Goal: Information Seeking & Learning: Check status

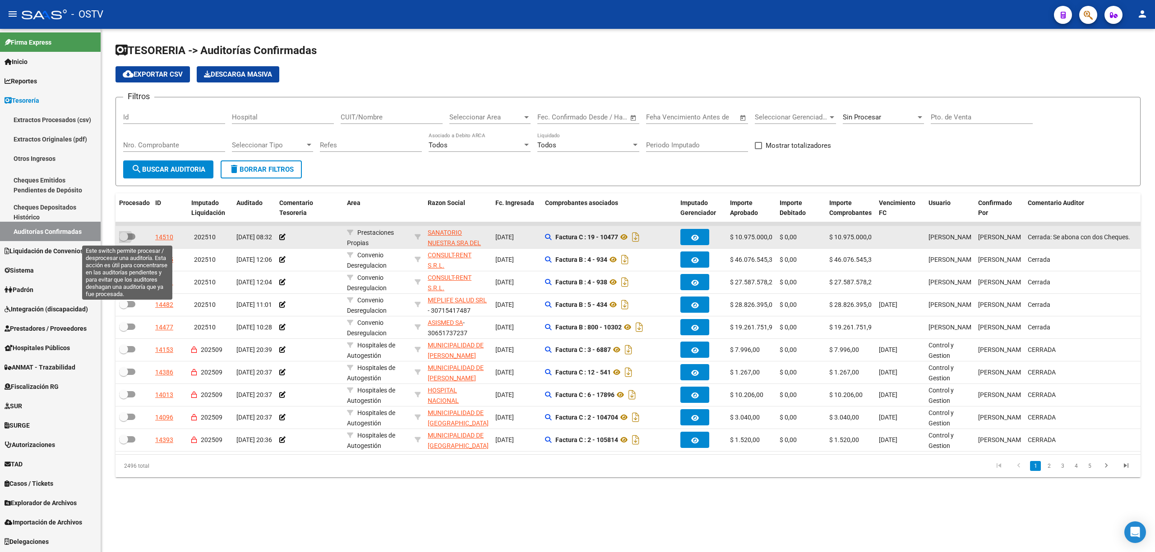
click at [132, 237] on span at bounding box center [127, 237] width 16 height 6
click at [124, 240] on input "checkbox" at bounding box center [123, 240] width 0 height 0
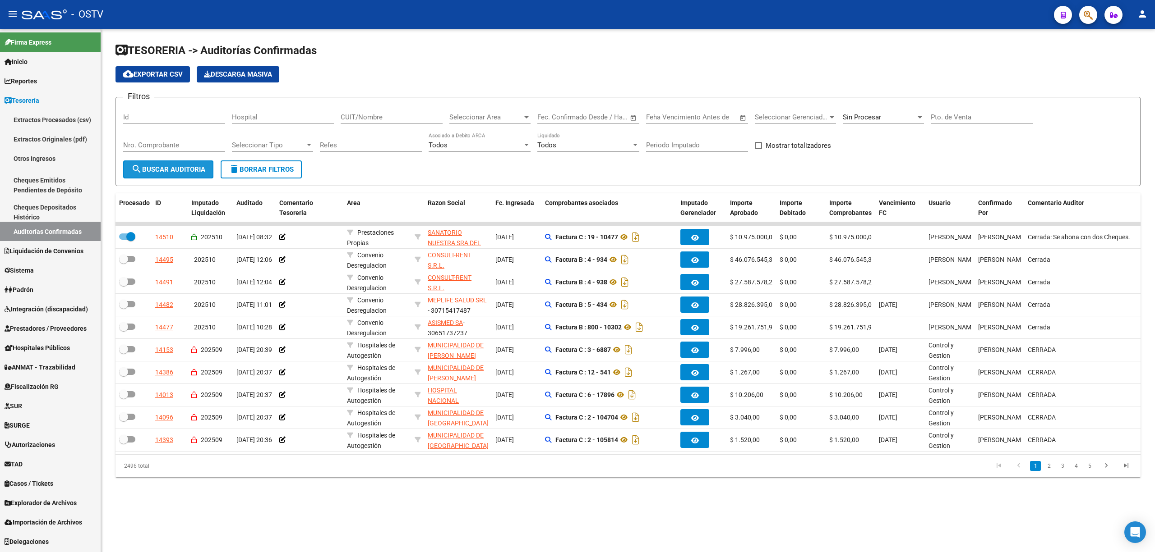
click at [161, 164] on button "search Buscar Auditoria" at bounding box center [168, 170] width 90 height 18
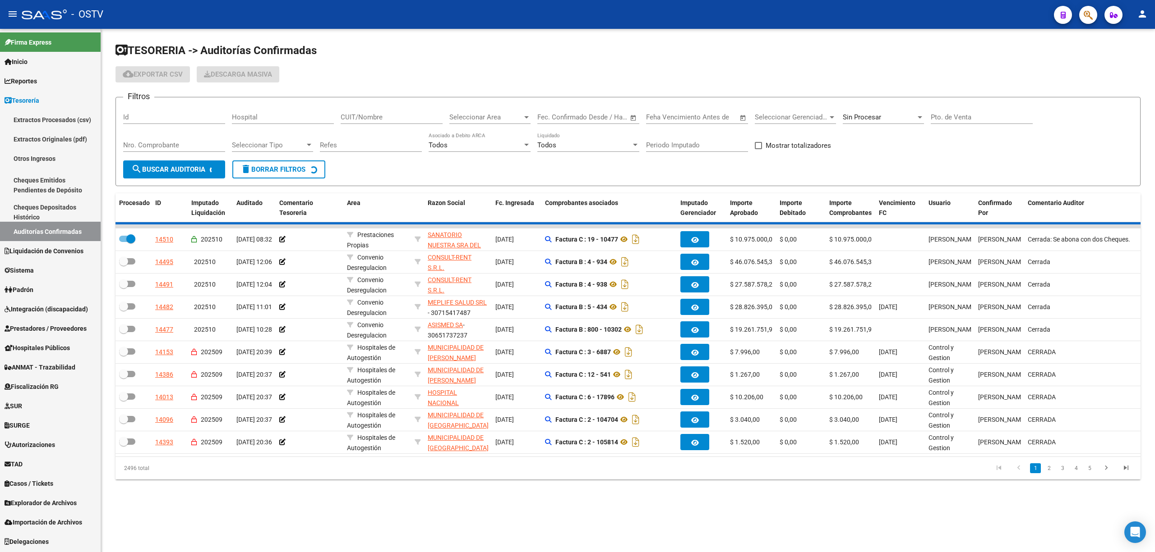
checkbox input "false"
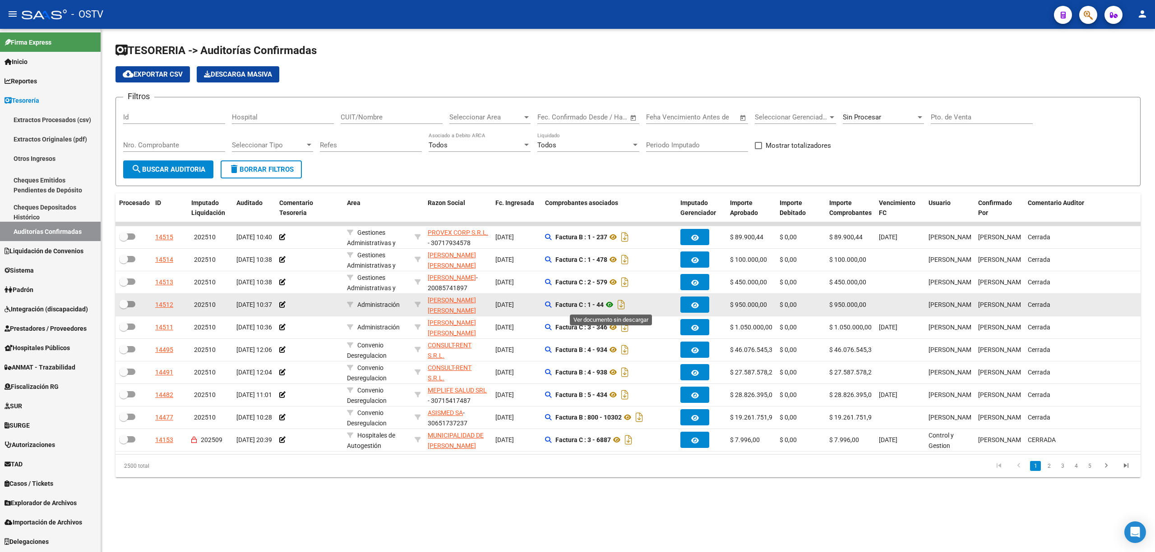
click at [610, 304] on icon at bounding box center [609, 304] width 12 height 11
click at [448, 302] on span "[PERSON_NAME] [PERSON_NAME]" at bounding box center [452, 306] width 48 height 18
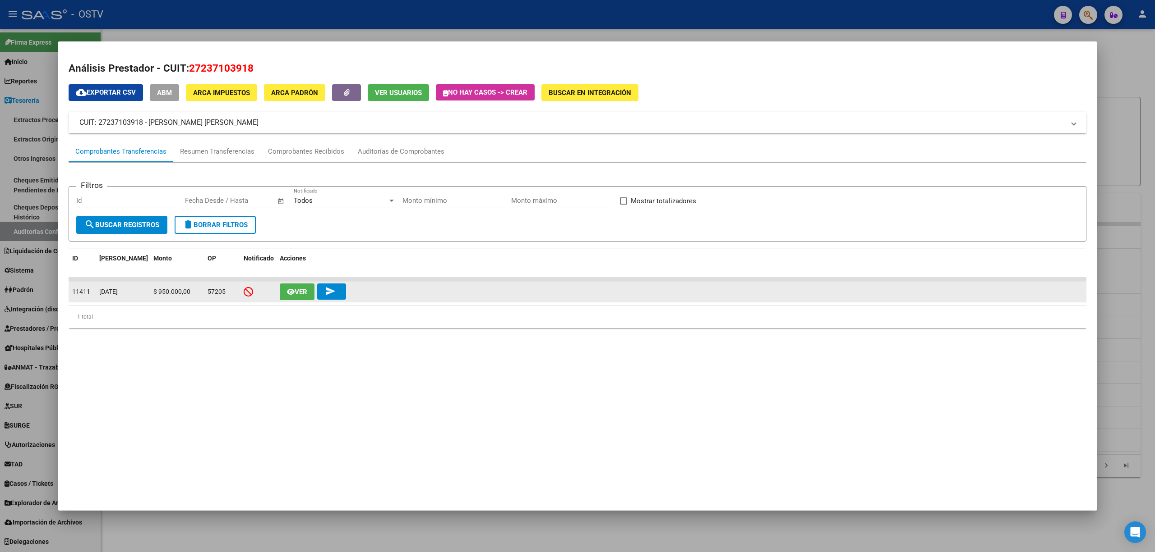
click at [300, 290] on span "Ver" at bounding box center [300, 292] width 13 height 8
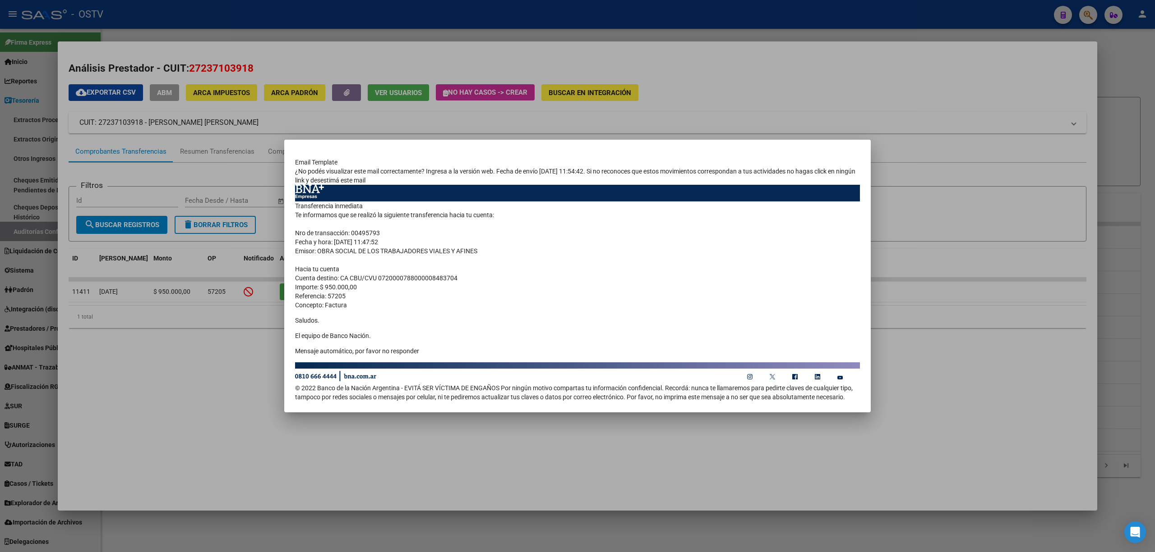
click at [211, 170] on div at bounding box center [577, 276] width 1155 height 552
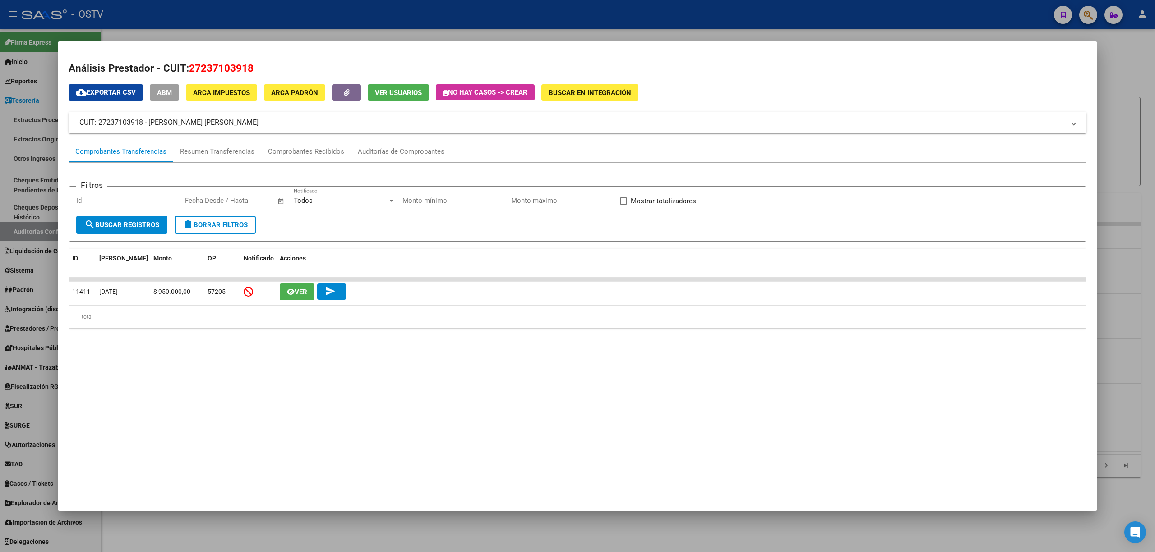
click at [45, 72] on div at bounding box center [577, 276] width 1155 height 552
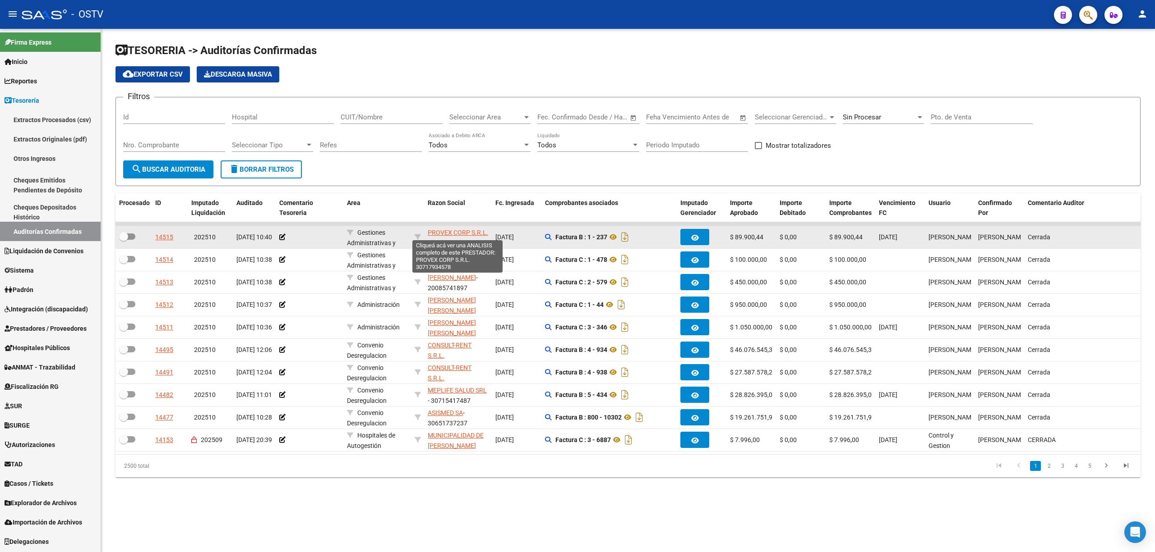
click at [444, 231] on span "PROVEX CORP S.R.L." at bounding box center [458, 232] width 60 height 7
type textarea "30717934578"
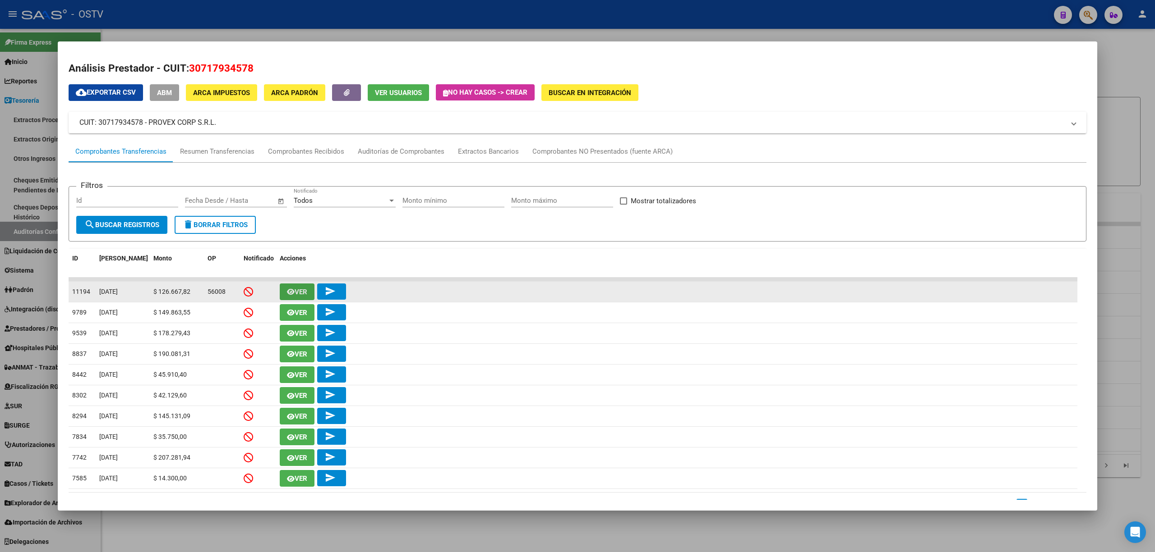
click at [292, 288] on span "Ver" at bounding box center [297, 292] width 20 height 8
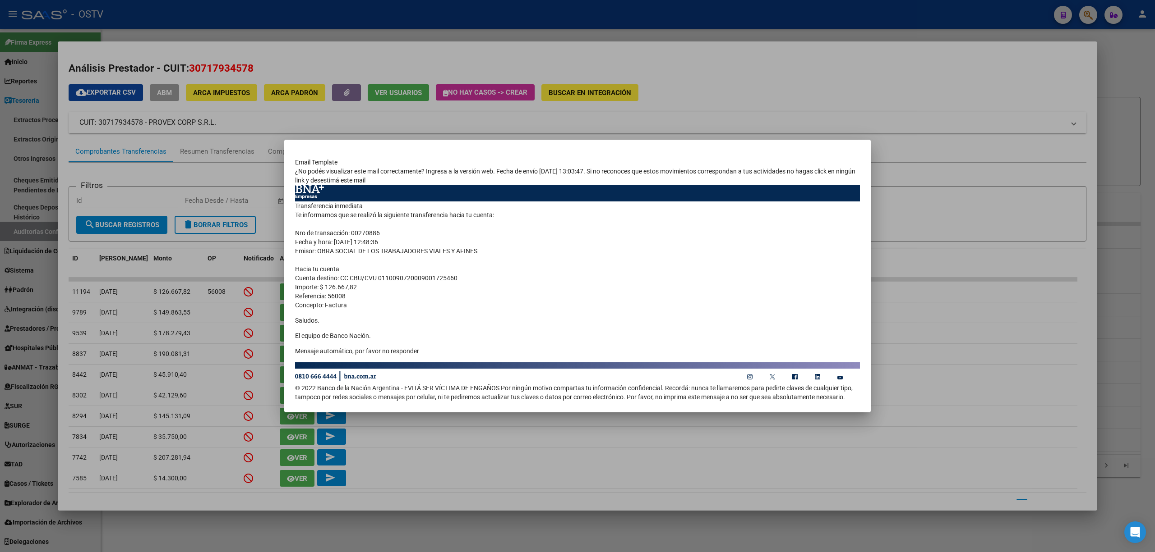
click at [644, 123] on div at bounding box center [577, 276] width 1155 height 552
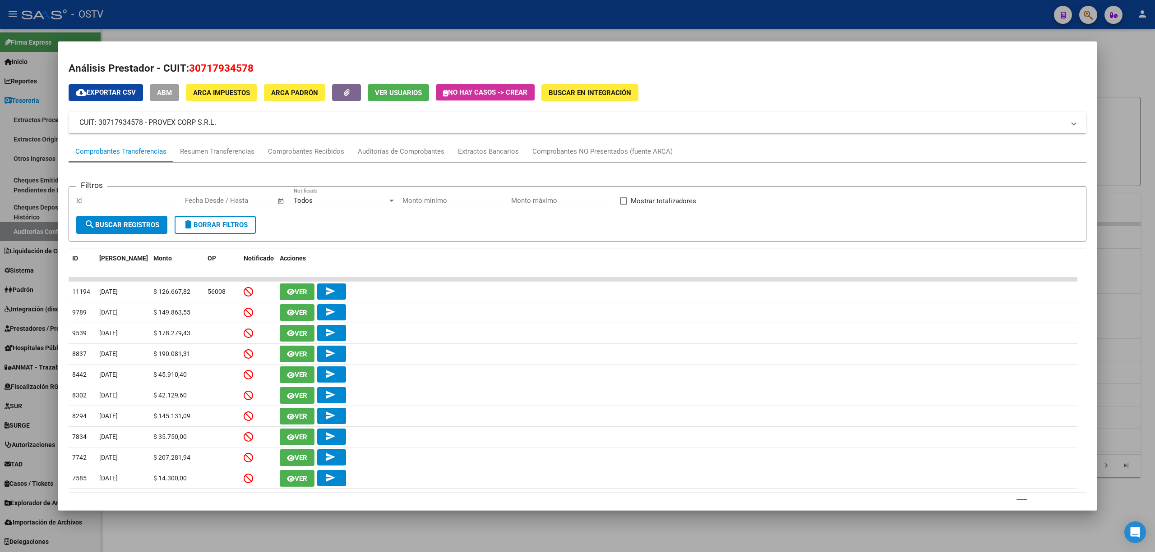
click at [1113, 109] on div at bounding box center [577, 276] width 1155 height 552
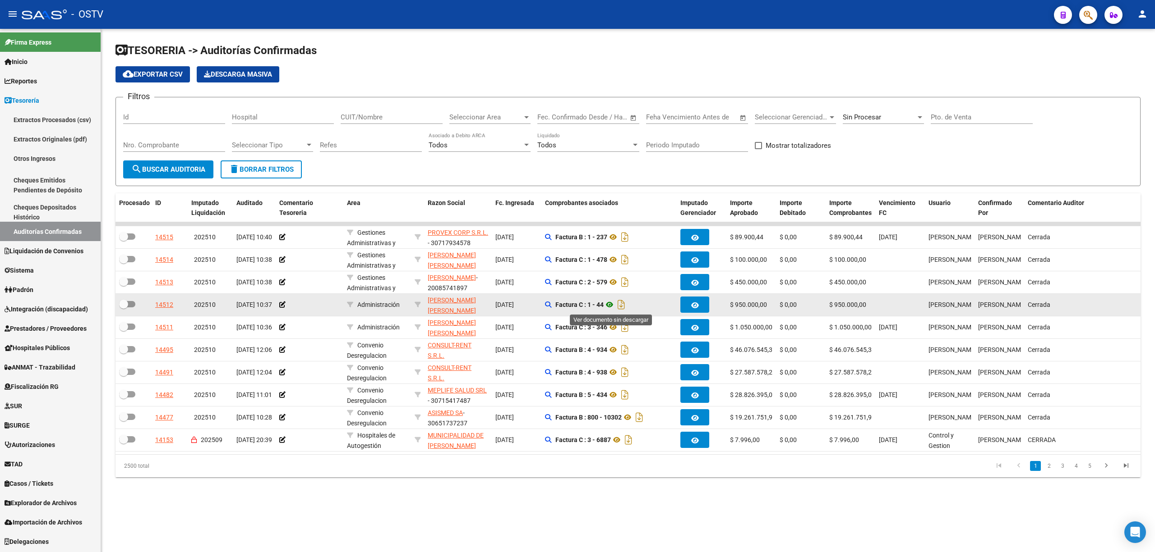
click at [609, 307] on icon at bounding box center [609, 304] width 12 height 11
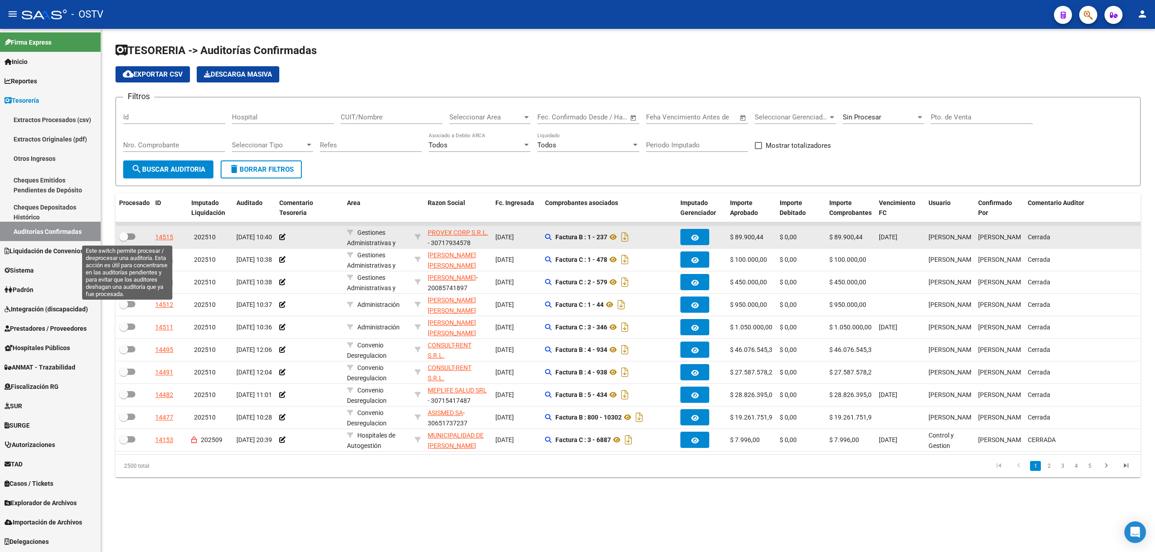
click at [132, 238] on span at bounding box center [127, 237] width 16 height 6
click at [124, 240] on input "checkbox" at bounding box center [123, 240] width 0 height 0
checkbox input "true"
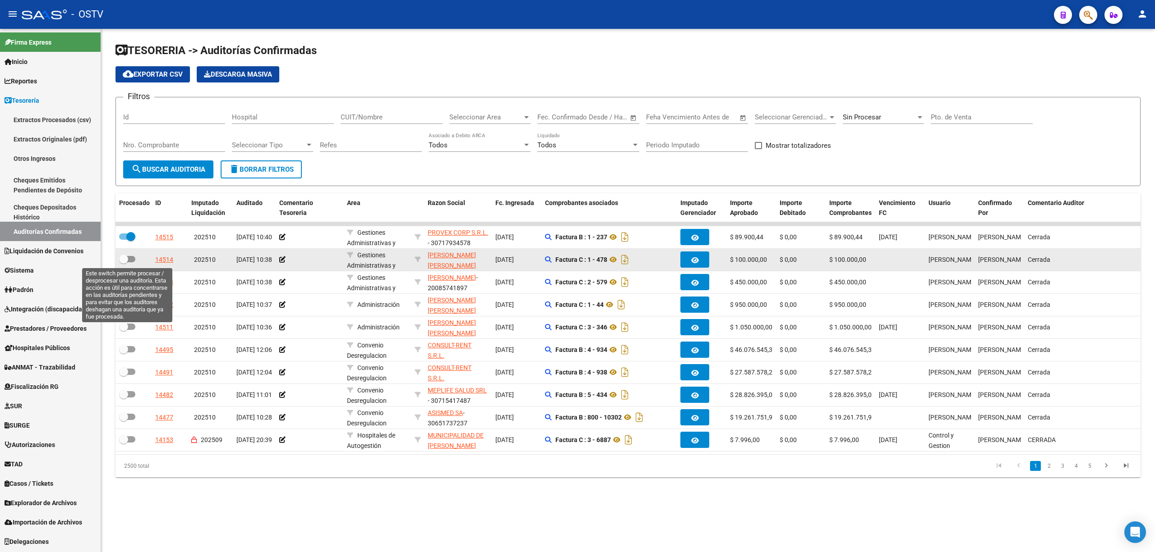
click at [132, 258] on span at bounding box center [127, 259] width 16 height 6
click at [124, 262] on input "checkbox" at bounding box center [123, 262] width 0 height 0
checkbox input "true"
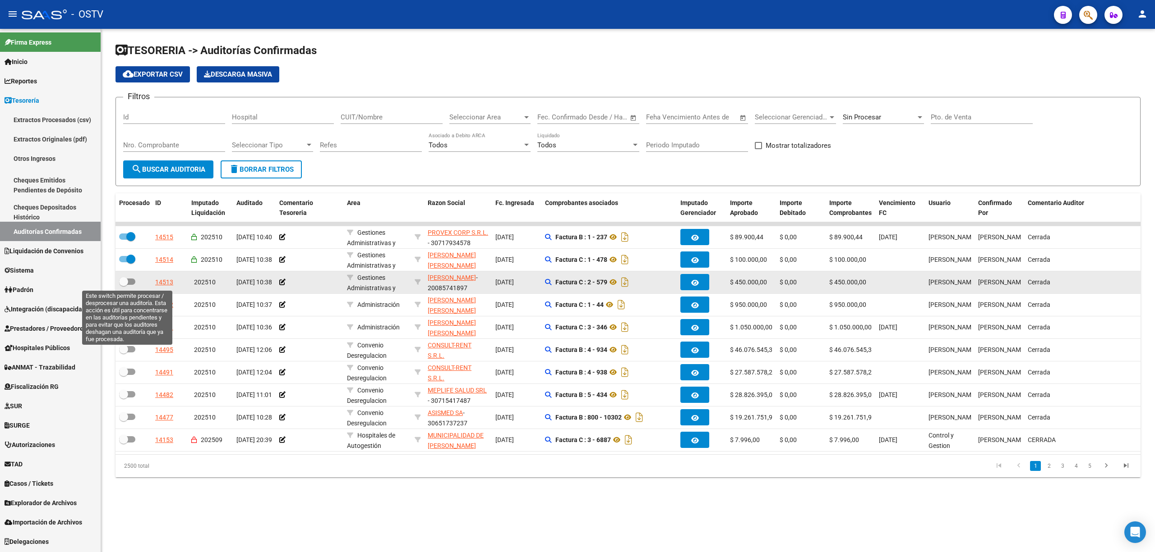
click at [130, 278] on label at bounding box center [127, 281] width 16 height 11
click at [124, 285] on input "checkbox" at bounding box center [123, 285] width 0 height 0
checkbox input "true"
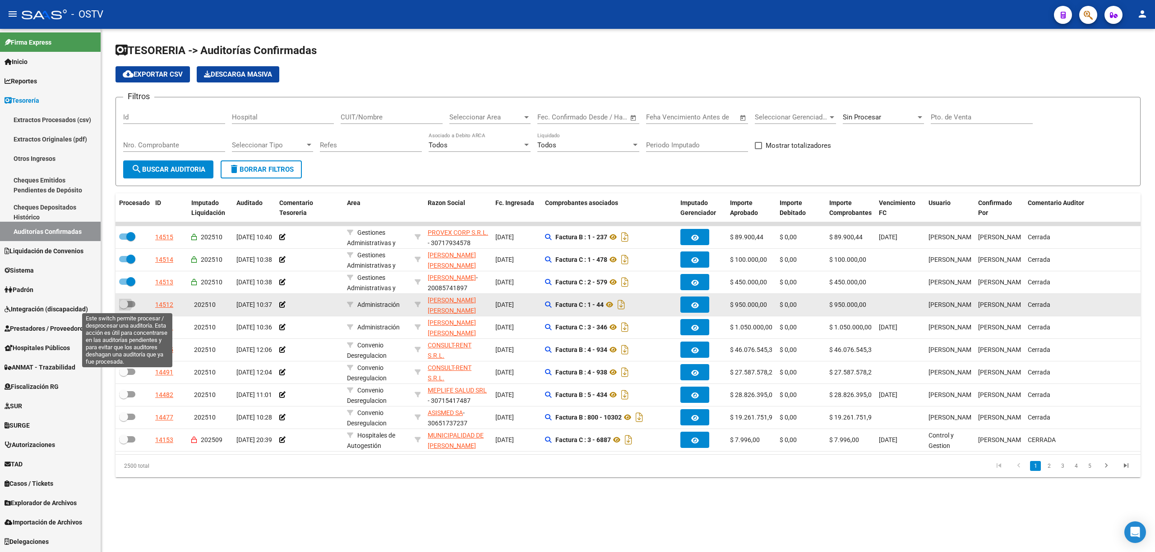
click at [129, 305] on span at bounding box center [127, 304] width 16 height 6
click at [124, 308] on input "checkbox" at bounding box center [123, 308] width 0 height 0
checkbox input "true"
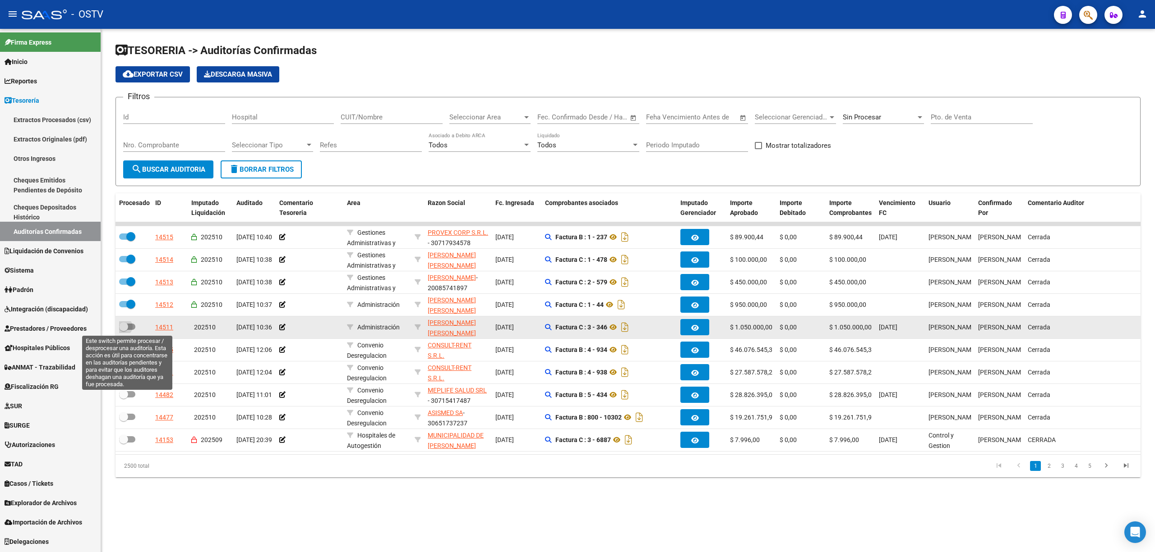
click at [130, 327] on span at bounding box center [127, 327] width 16 height 6
click at [124, 330] on input "checkbox" at bounding box center [123, 330] width 0 height 0
checkbox input "true"
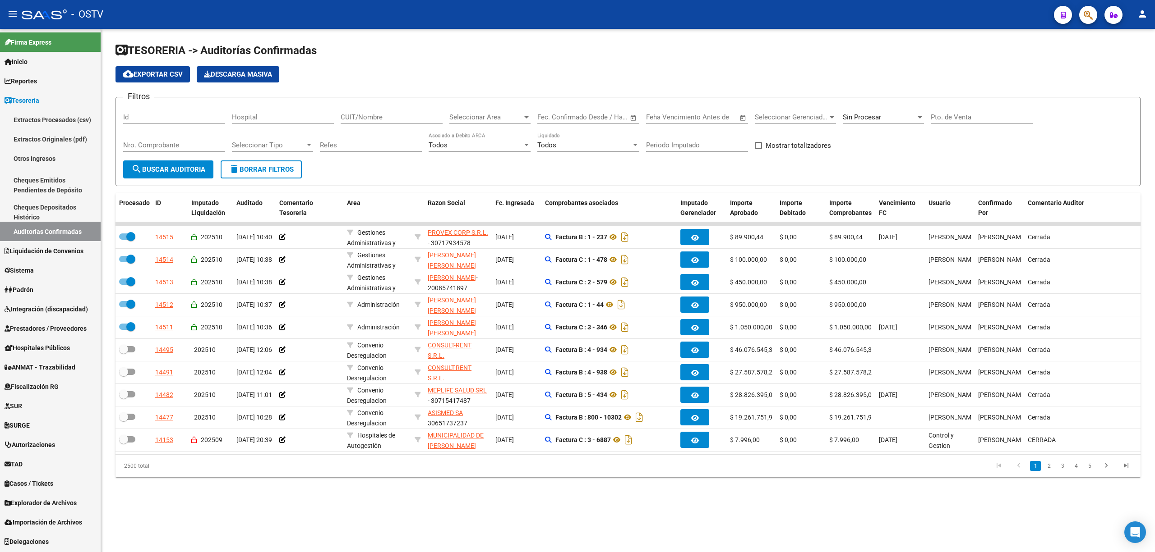
click at [166, 174] on button "search Buscar Auditoria" at bounding box center [168, 170] width 90 height 18
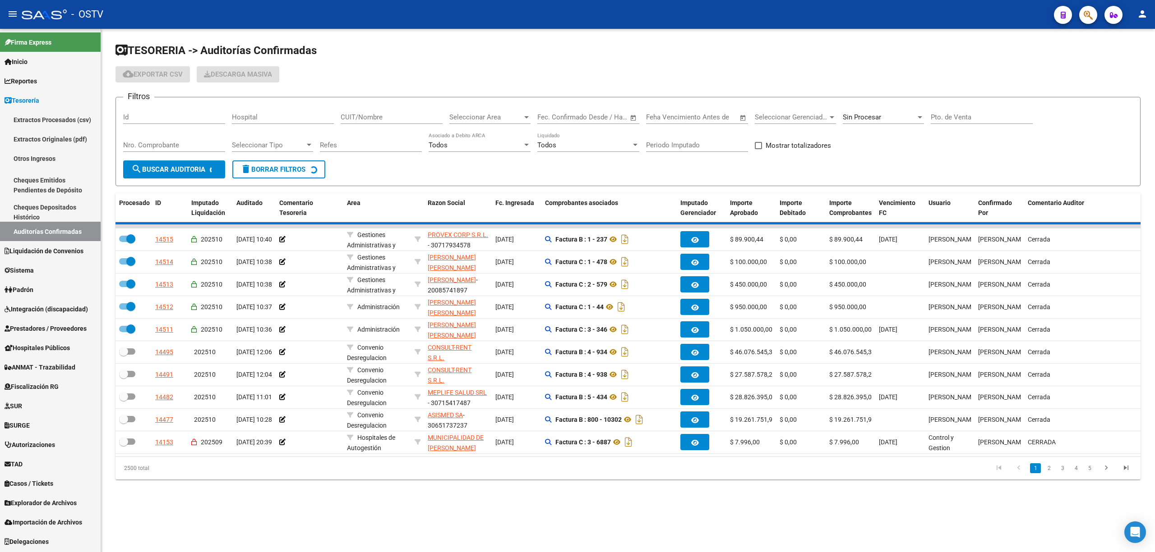
checkbox input "false"
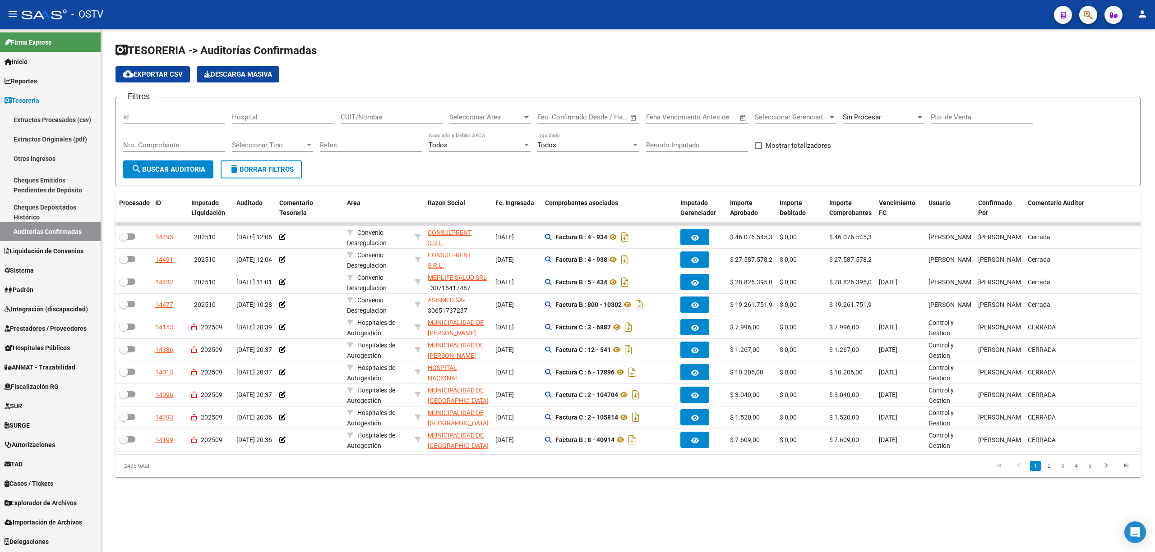
click at [179, 166] on span "search Buscar Auditoria" at bounding box center [168, 170] width 74 height 8
drag, startPoint x: 940, startPoint y: 116, endPoint x: 917, endPoint y: 112, distance: 23.4
click at [940, 115] on input "Pto. de Venta" at bounding box center [981, 117] width 102 height 8
type input "160"
click at [180, 170] on span "search Buscar Auditoria" at bounding box center [168, 170] width 74 height 8
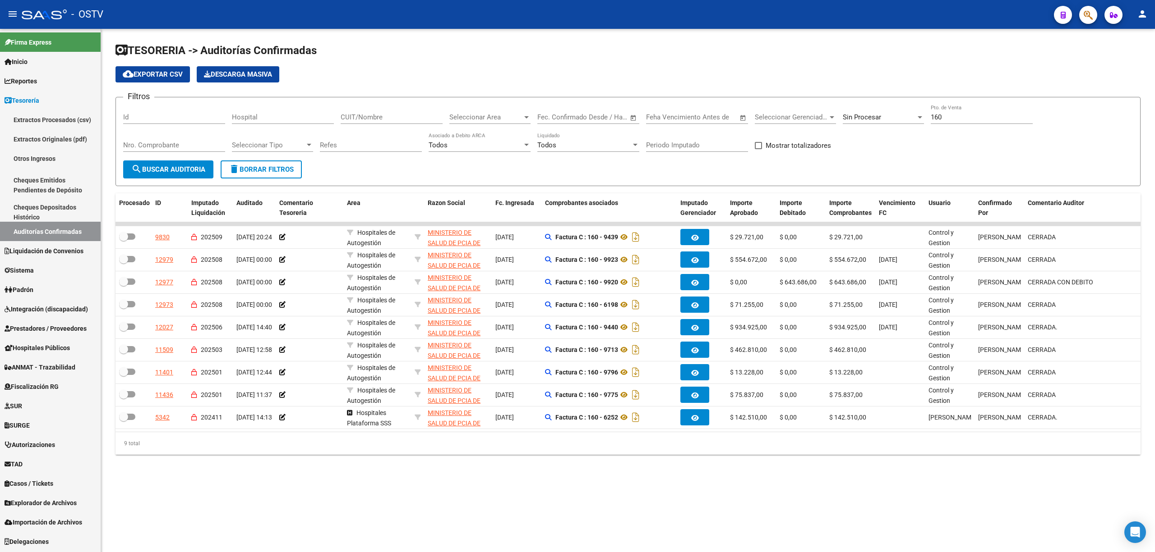
click at [760, 145] on span at bounding box center [757, 145] width 7 height 7
click at [758, 149] on input "Mostrar totalizadores" at bounding box center [758, 149] width 0 height 0
checkbox input "true"
click at [185, 166] on span "search Buscar Auditoria" at bounding box center [168, 170] width 74 height 8
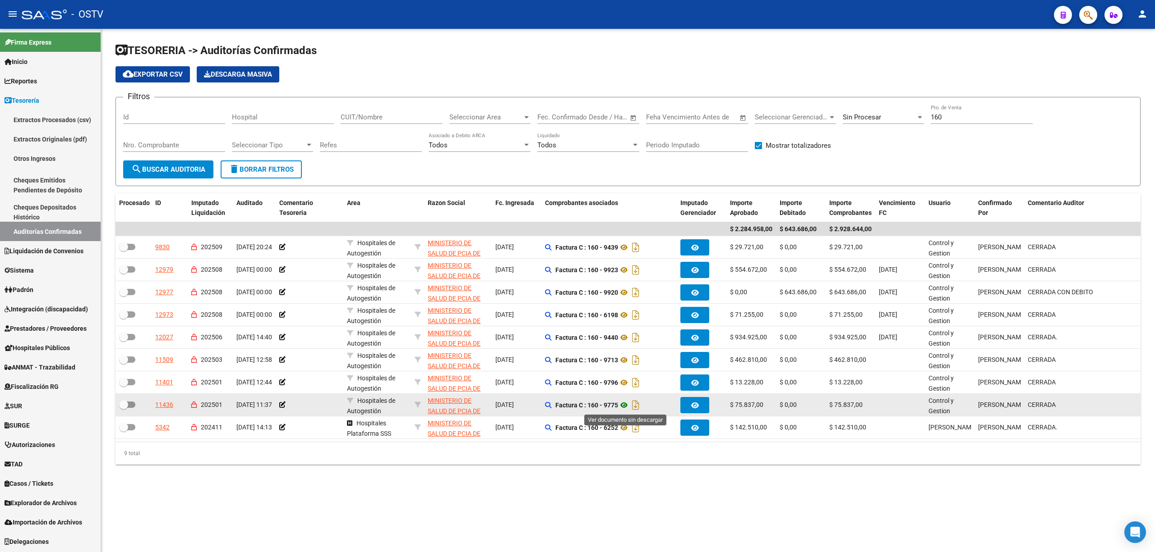
click at [624, 406] on icon at bounding box center [624, 405] width 12 height 11
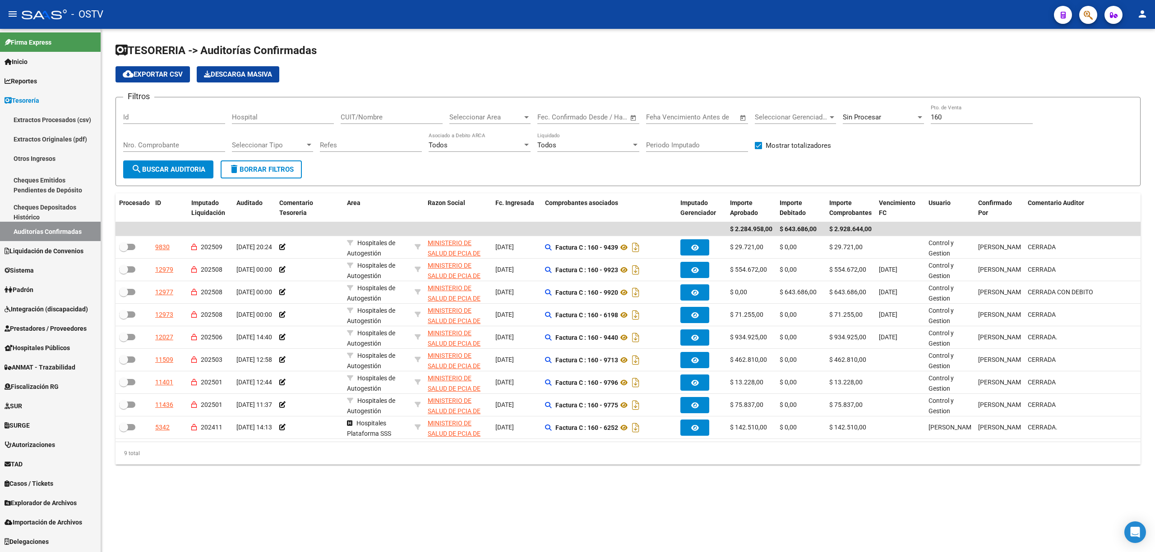
click at [155, 169] on span "search Buscar Auditoria" at bounding box center [168, 170] width 74 height 8
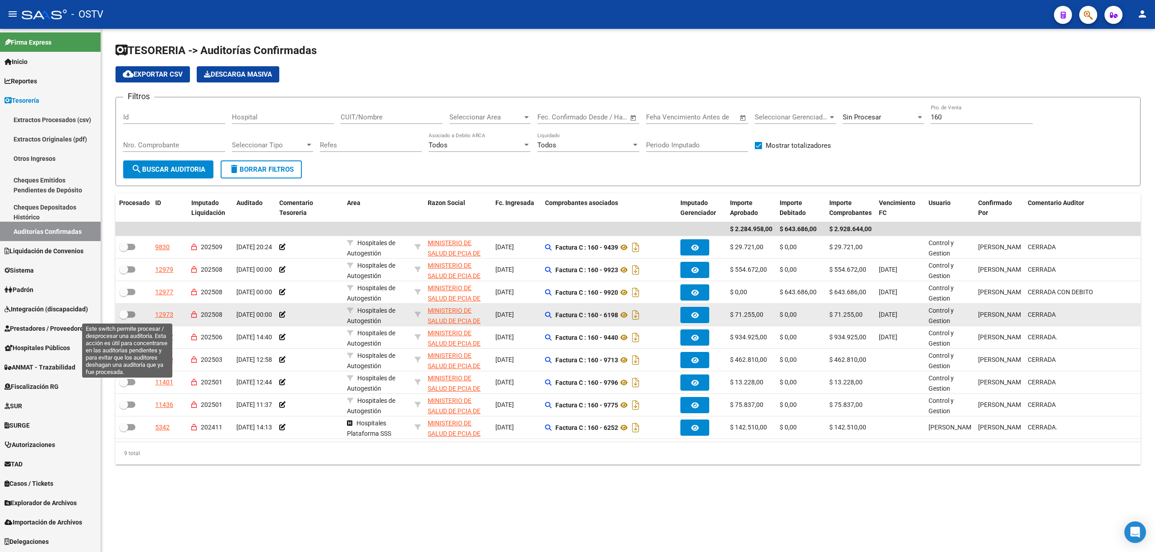
click at [132, 314] on span at bounding box center [127, 315] width 16 height 6
click at [124, 318] on input "checkbox" at bounding box center [123, 318] width 0 height 0
checkbox input "true"
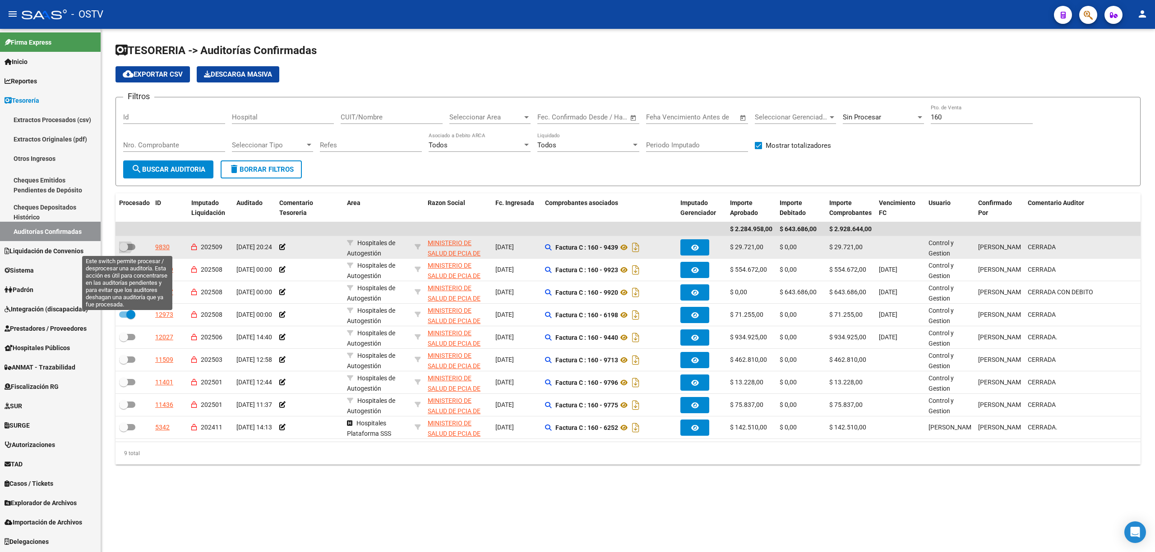
click at [127, 248] on span at bounding box center [123, 247] width 9 height 9
click at [124, 250] on input "checkbox" at bounding box center [123, 250] width 0 height 0
checkbox input "true"
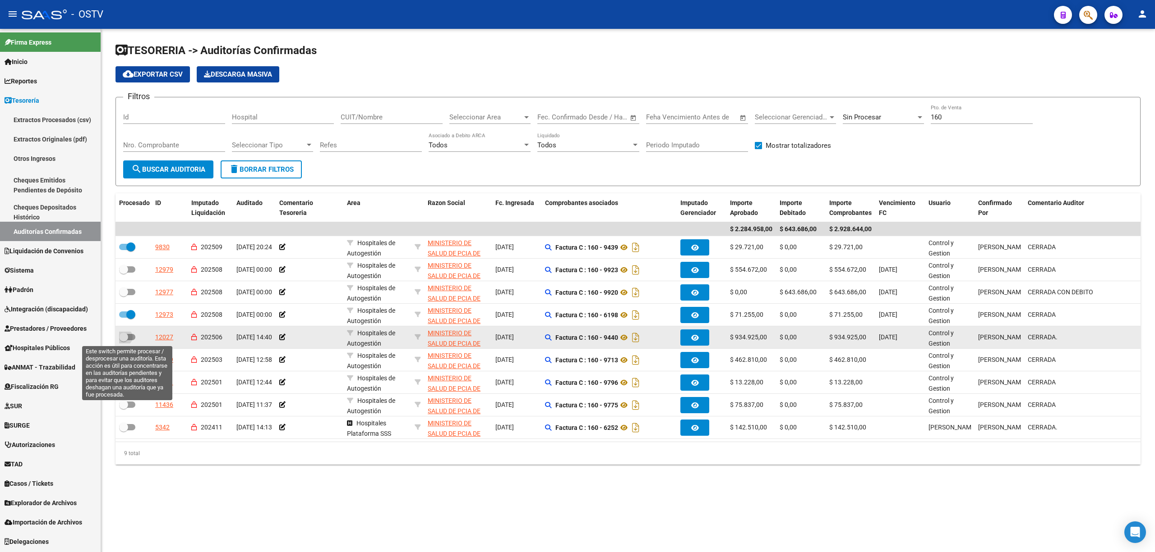
click at [129, 338] on span at bounding box center [127, 337] width 16 height 6
click at [124, 340] on input "checkbox" at bounding box center [123, 340] width 0 height 0
checkbox input "true"
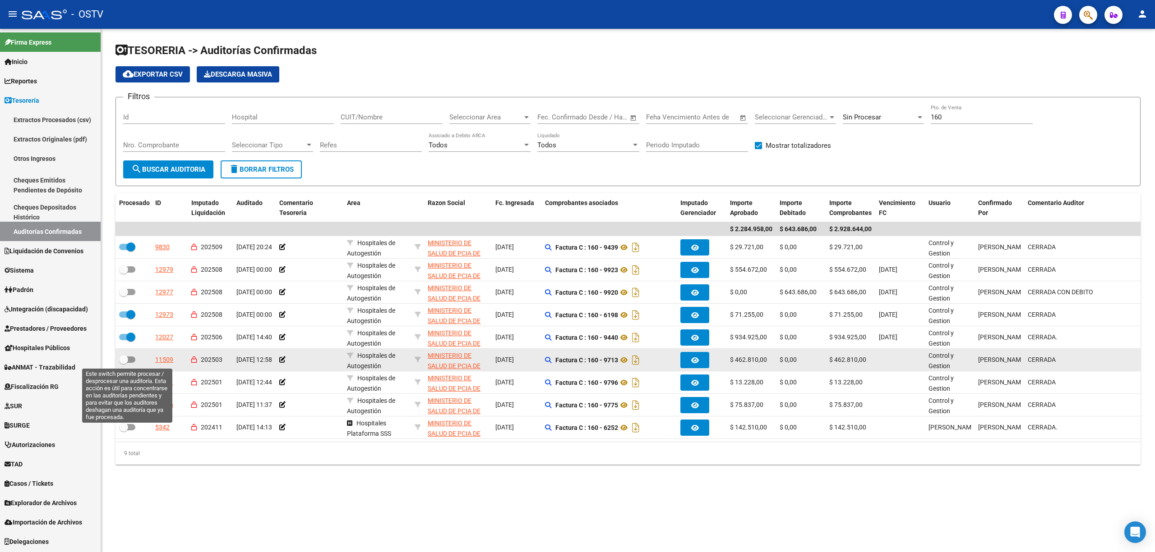
click at [131, 361] on span at bounding box center [127, 360] width 16 height 6
click at [124, 363] on input "checkbox" at bounding box center [123, 363] width 0 height 0
checkbox input "true"
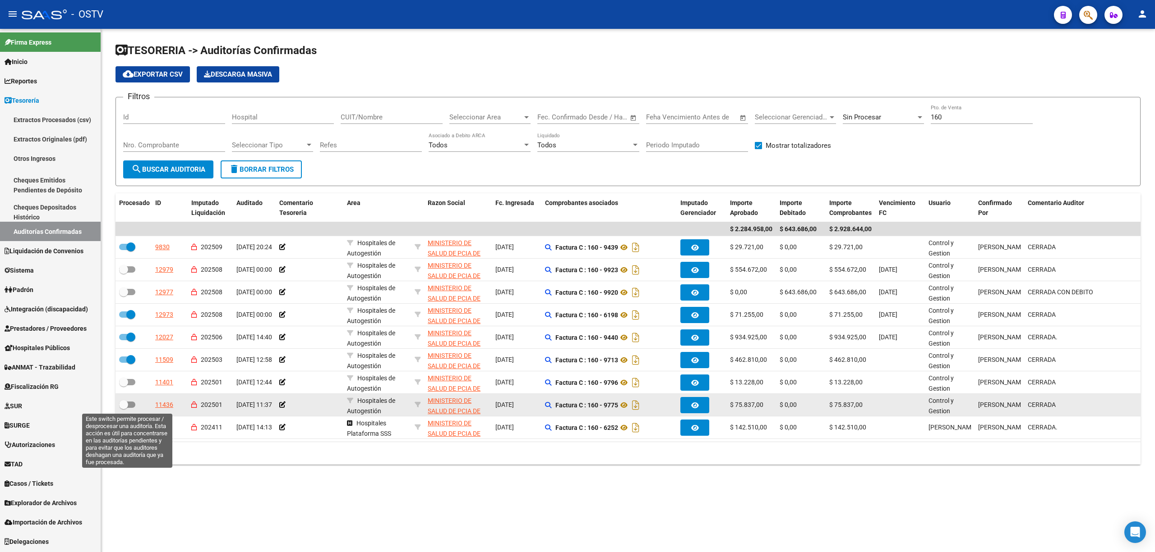
click at [132, 405] on span at bounding box center [127, 405] width 16 height 6
click at [124, 408] on input "checkbox" at bounding box center [123, 408] width 0 height 0
checkbox input "true"
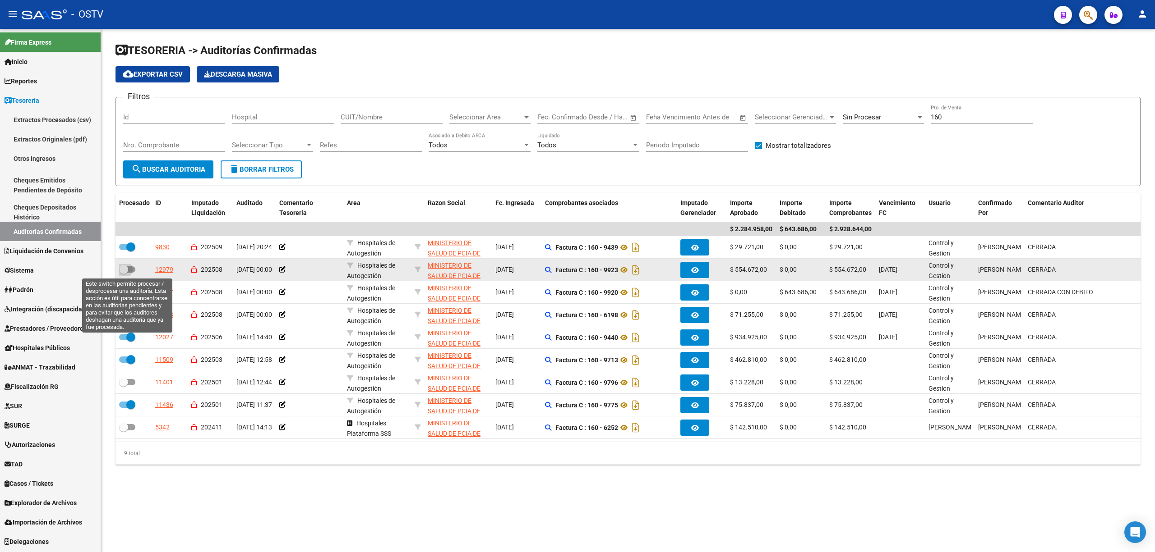
click at [132, 274] on label at bounding box center [127, 269] width 16 height 11
click at [124, 273] on input "checkbox" at bounding box center [123, 273] width 0 height 0
checkbox input "true"
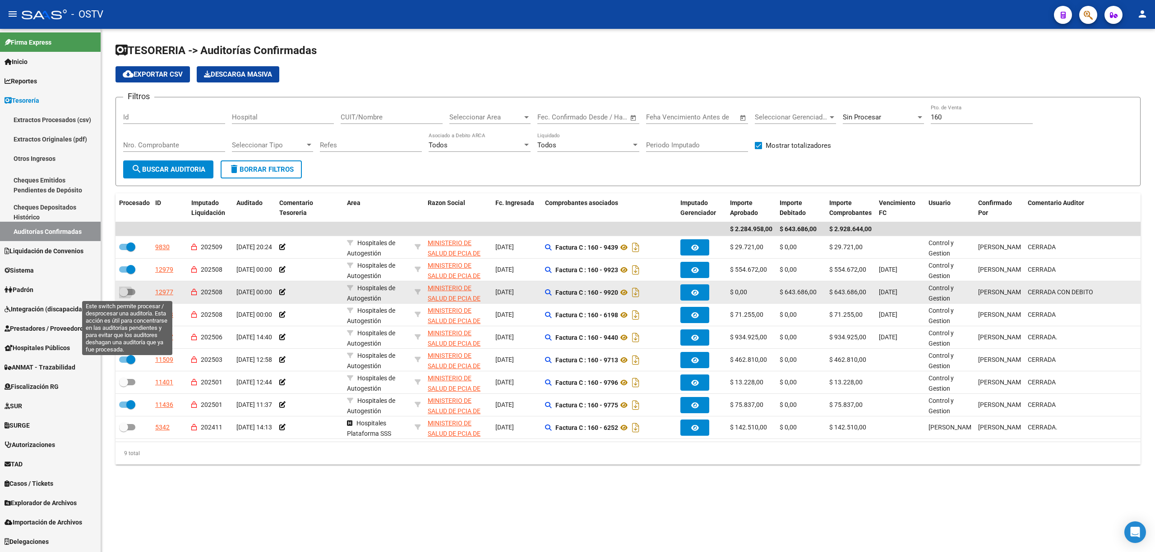
click at [130, 291] on span at bounding box center [127, 292] width 16 height 6
click at [124, 295] on input "checkbox" at bounding box center [123, 295] width 0 height 0
checkbox input "true"
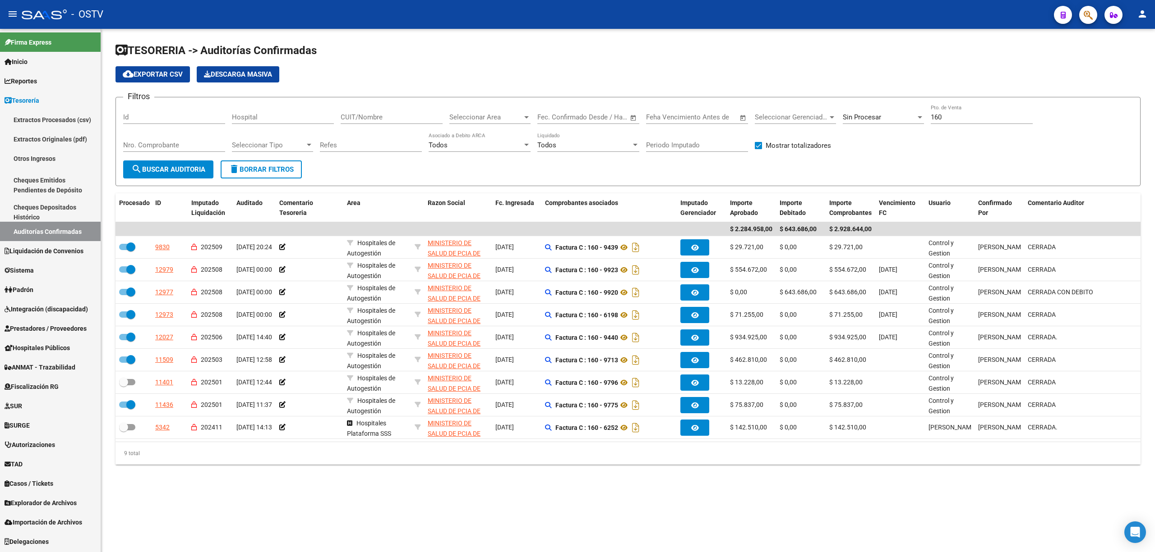
click at [178, 163] on button "search Buscar Auditoria" at bounding box center [168, 170] width 90 height 18
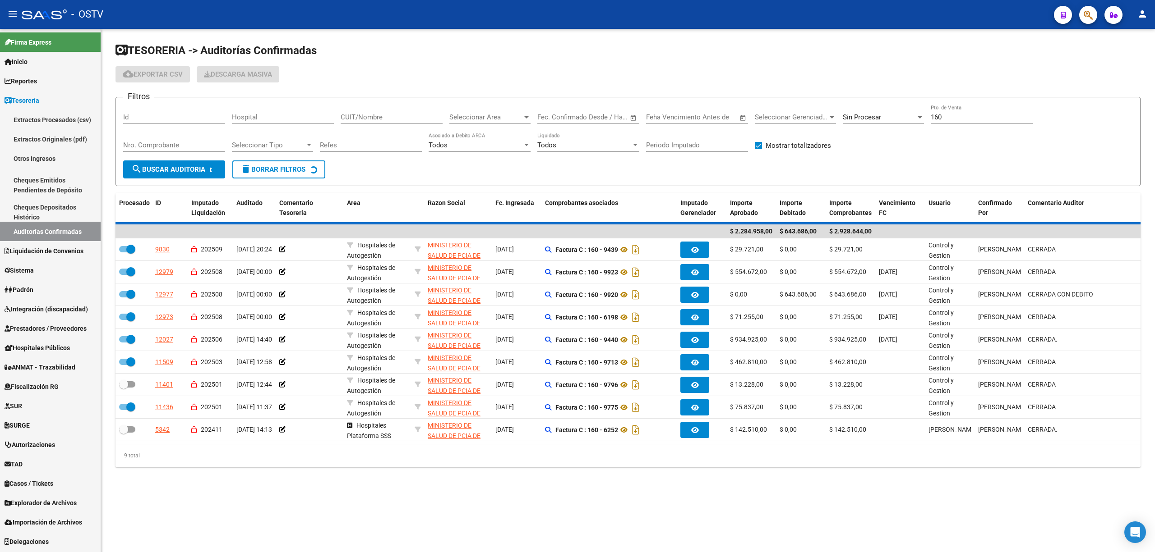
checkbox input "false"
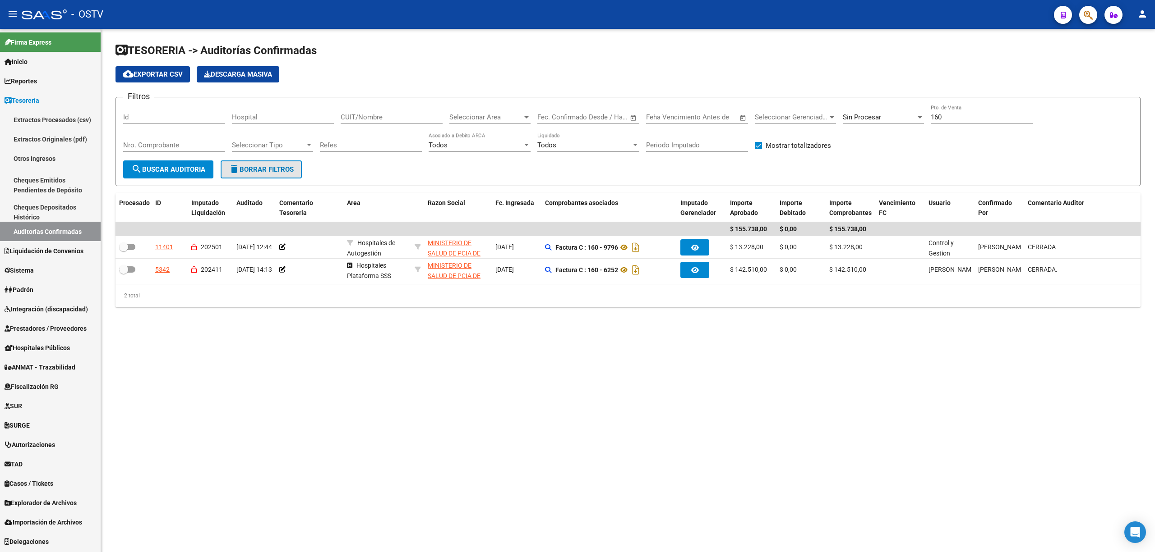
click at [257, 167] on span "delete Borrar Filtros" at bounding box center [261, 170] width 65 height 8
checkbox input "false"
